Goal: Information Seeking & Learning: Check status

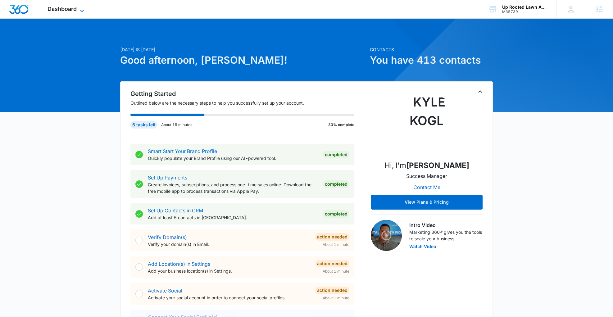
click at [70, 7] on span "Dashboard" at bounding box center [62, 9] width 29 height 7
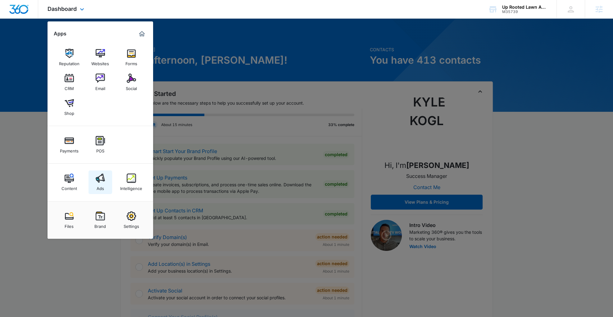
click at [97, 179] on img at bounding box center [100, 178] width 9 height 9
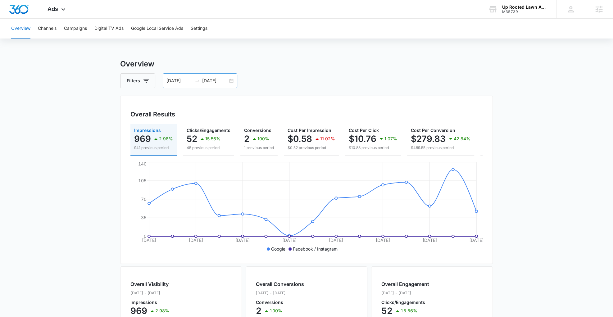
click at [208, 83] on input "[DATE]" at bounding box center [215, 80] width 26 height 7
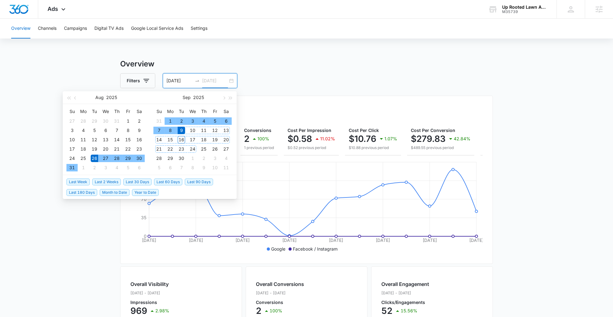
type input "[DATE]"
click at [112, 183] on span "Last 2 Weeks" at bounding box center [106, 182] width 29 height 7
type input "[DATE]"
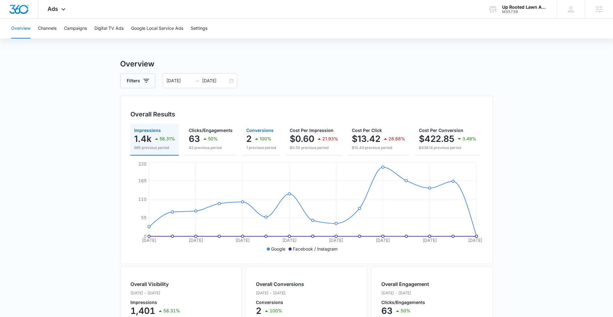
click at [260, 137] on p "100%" at bounding box center [266, 139] width 12 height 4
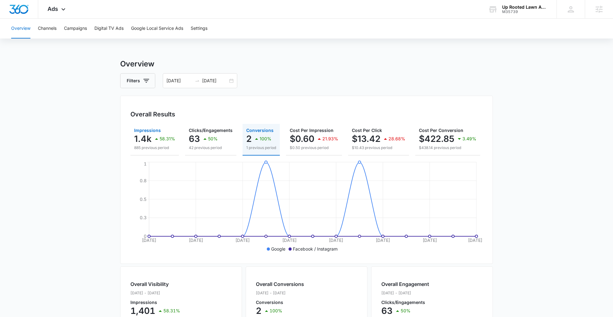
click at [143, 137] on p "1.4k" at bounding box center [142, 139] width 17 height 10
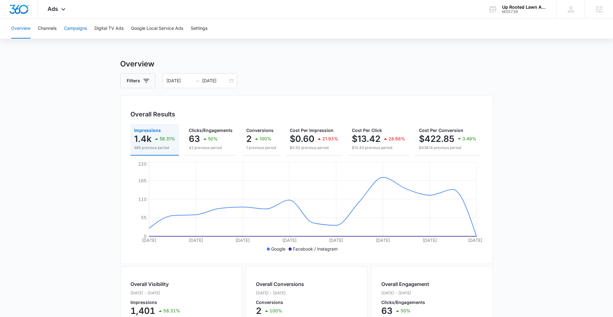
click at [80, 27] on button "Campaigns" at bounding box center [75, 29] width 23 height 20
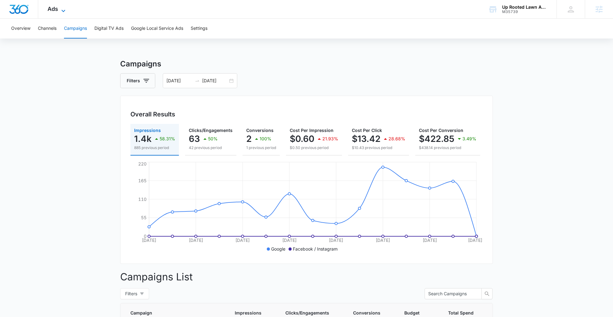
click at [52, 7] on span "Ads" at bounding box center [53, 9] width 11 height 7
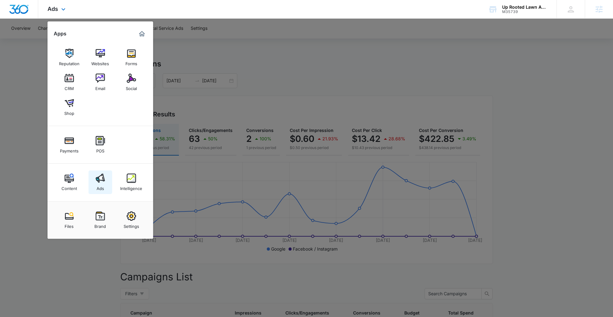
click at [100, 181] on img at bounding box center [100, 178] width 9 height 9
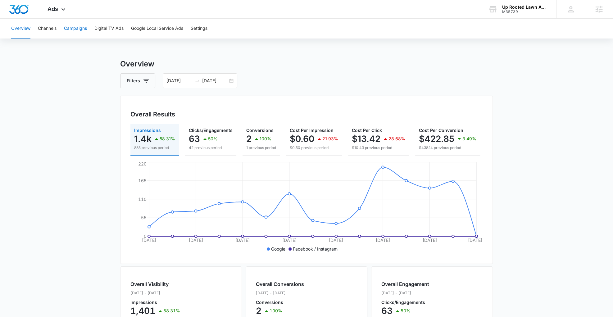
click at [73, 32] on button "Campaigns" at bounding box center [75, 29] width 23 height 20
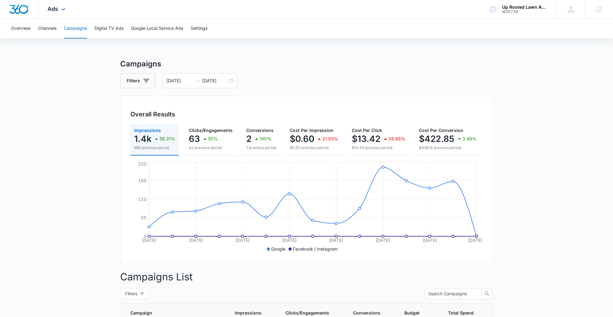
click at [55, 12] on div "Ads Apps Reputation Websites Forms CRM Email Social Shop Payments POS Content A…" at bounding box center [57, 9] width 38 height 18
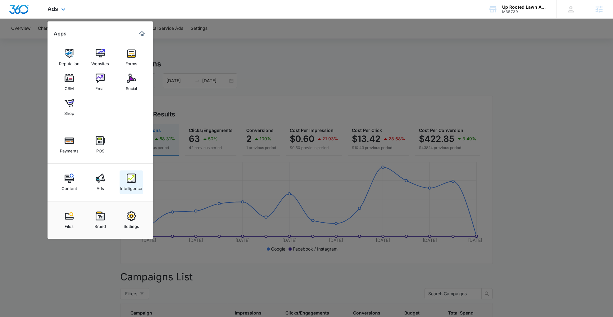
click at [128, 179] on img at bounding box center [131, 178] width 9 height 9
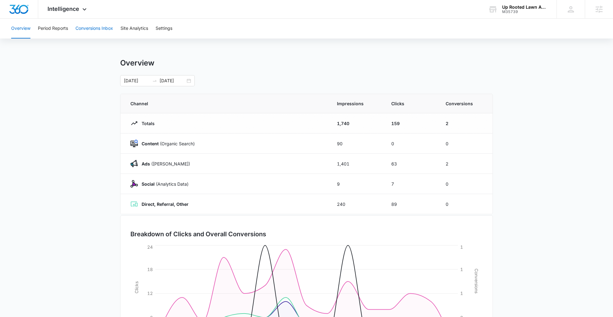
click at [84, 28] on button "Conversions Inbox" at bounding box center [94, 29] width 38 height 20
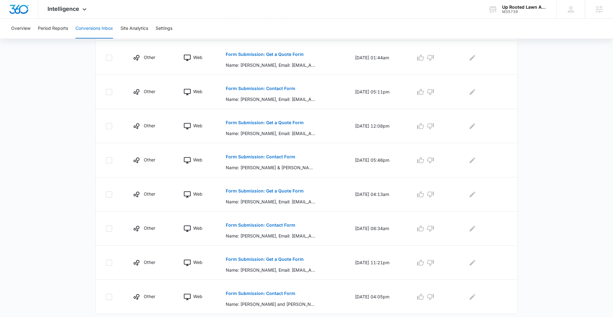
scroll to position [238, 0]
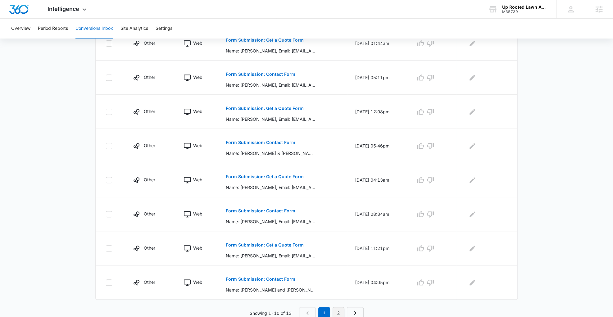
click at [340, 309] on link "2" at bounding box center [339, 313] width 12 height 12
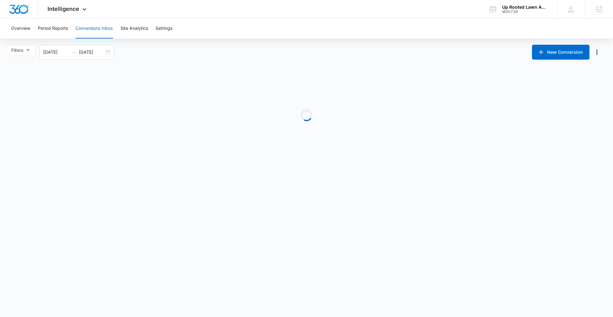
scroll to position [0, 0]
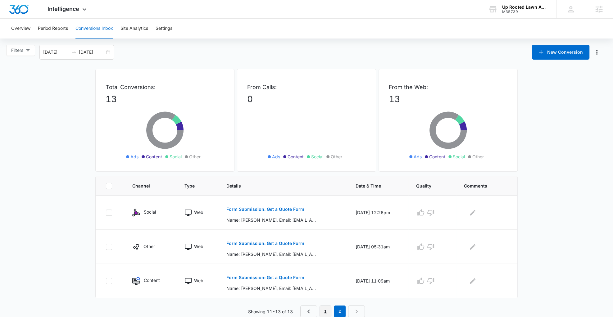
click at [326, 308] on link "1" at bounding box center [326, 312] width 12 height 12
click at [567, 199] on main "Filters [DATE] [DATE] New Conversion Total Conversions: 13 Ads Content Social O…" at bounding box center [306, 301] width 613 height 512
click at [77, 8] on span "Intelligence" at bounding box center [64, 9] width 32 height 7
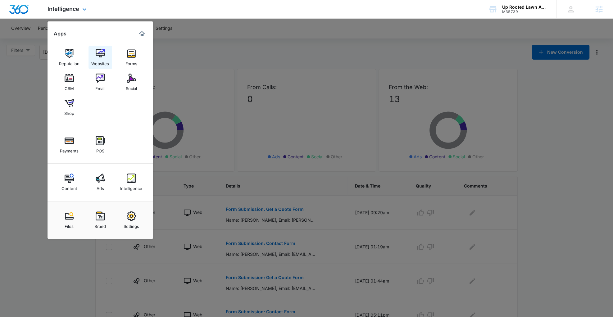
click at [100, 53] on img at bounding box center [100, 53] width 9 height 9
